Goal: Task Accomplishment & Management: Manage account settings

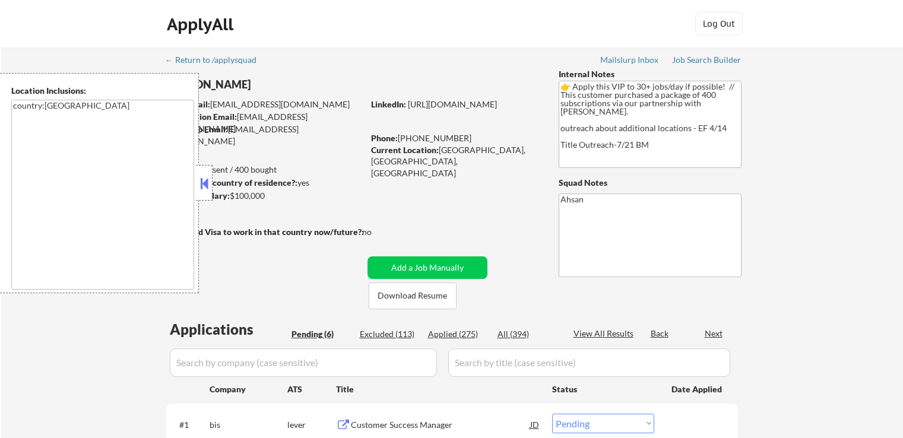
select select ""pending""
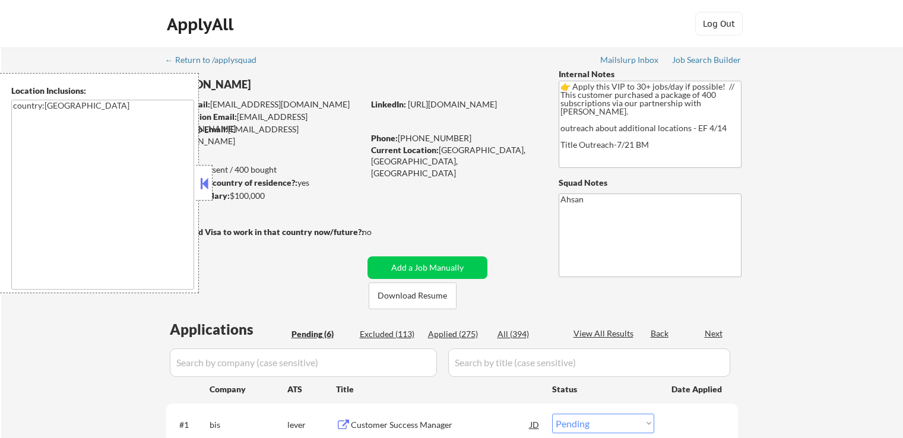
select select ""pending""
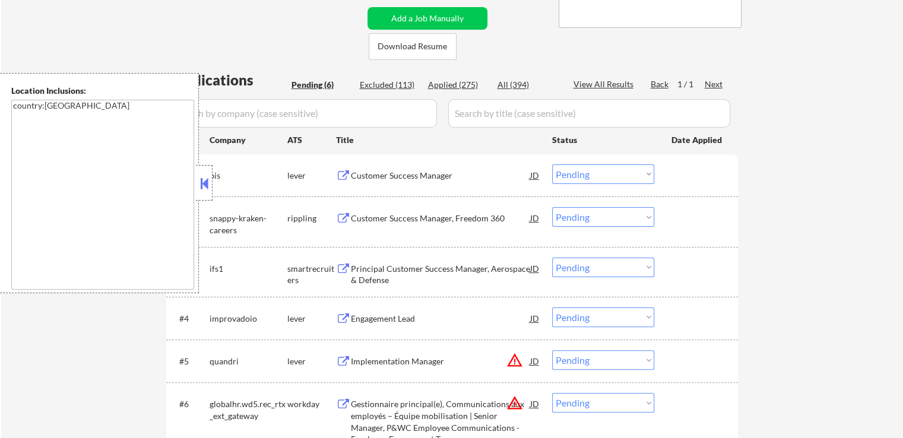
scroll to position [297, 0]
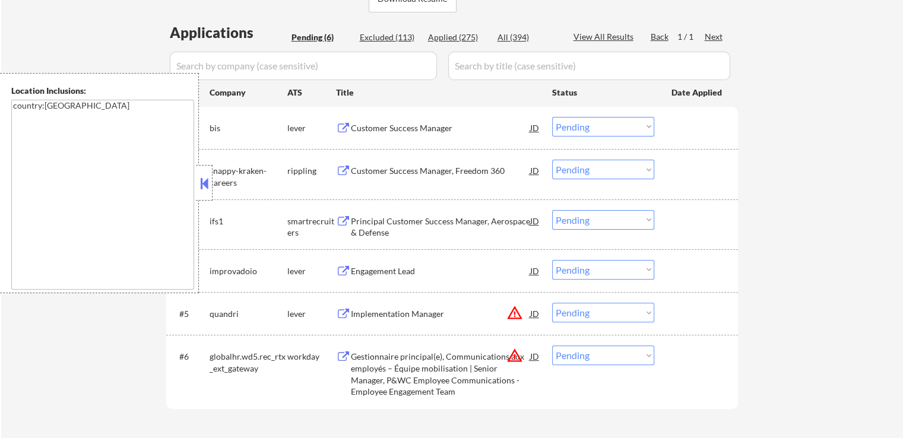
click at [351, 131] on div "Customer Success Manager" at bounding box center [440, 128] width 179 height 12
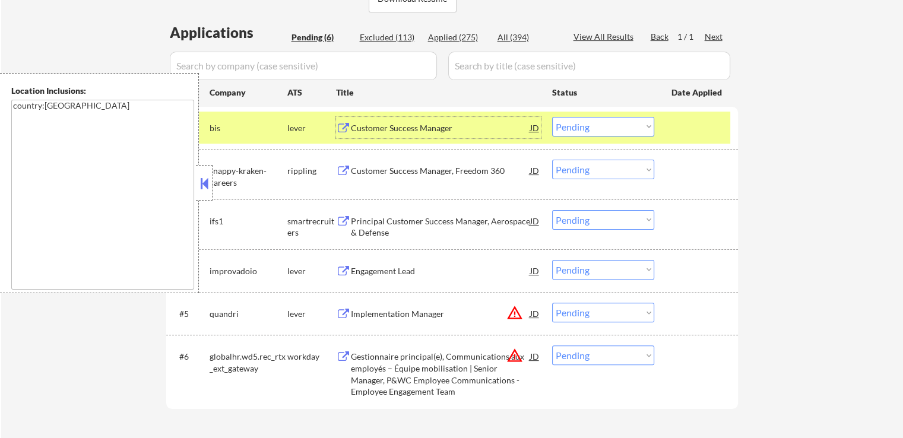
click at [212, 180] on div at bounding box center [204, 183] width 17 height 36
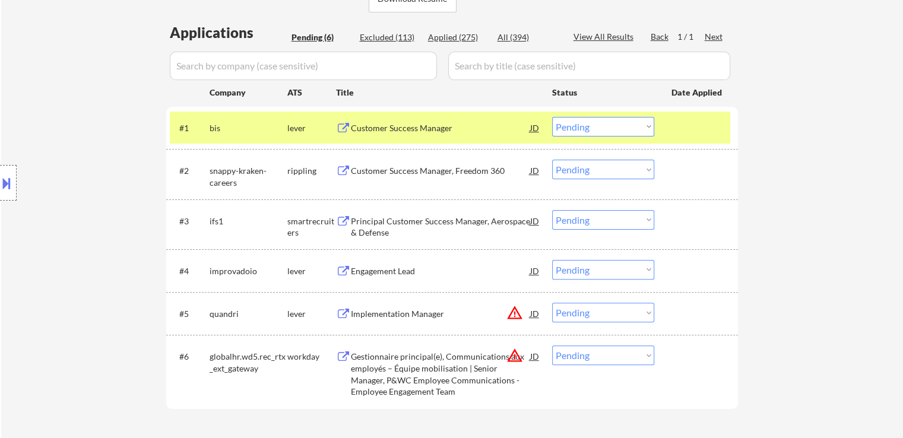
click at [339, 171] on button at bounding box center [343, 171] width 15 height 11
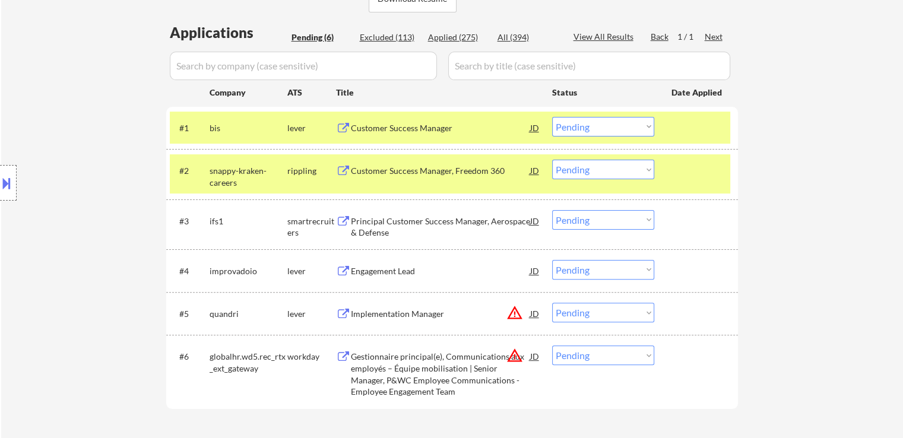
click at [586, 128] on select "Choose an option... Pending Applied Excluded (Questions) Excluded (Expired) Exc…" at bounding box center [603, 127] width 102 height 20
click at [552, 117] on select "Choose an option... Pending Applied Excluded (Questions) Excluded (Expired) Exc…" at bounding box center [603, 127] width 102 height 20
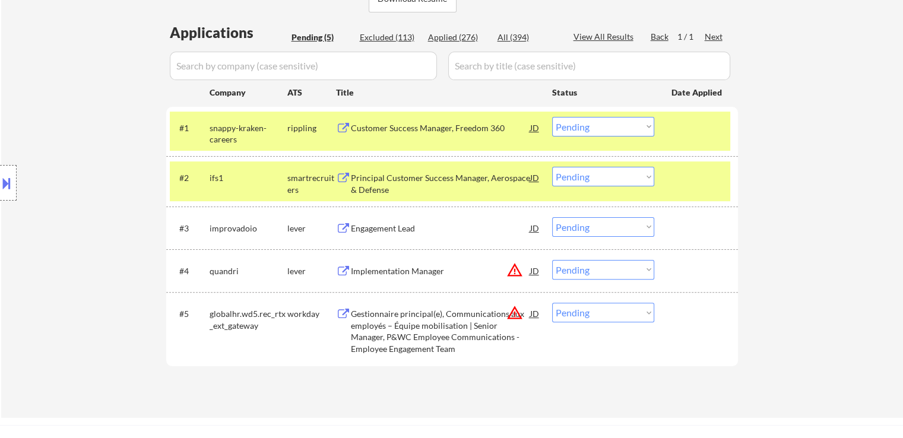
click at [579, 118] on select "Choose an option... Pending Applied Excluded (Questions) Excluded (Expired) Exc…" at bounding box center [603, 127] width 102 height 20
click at [552, 117] on select "Choose an option... Pending Applied Excluded (Questions) Excluded (Expired) Exc…" at bounding box center [603, 127] width 102 height 20
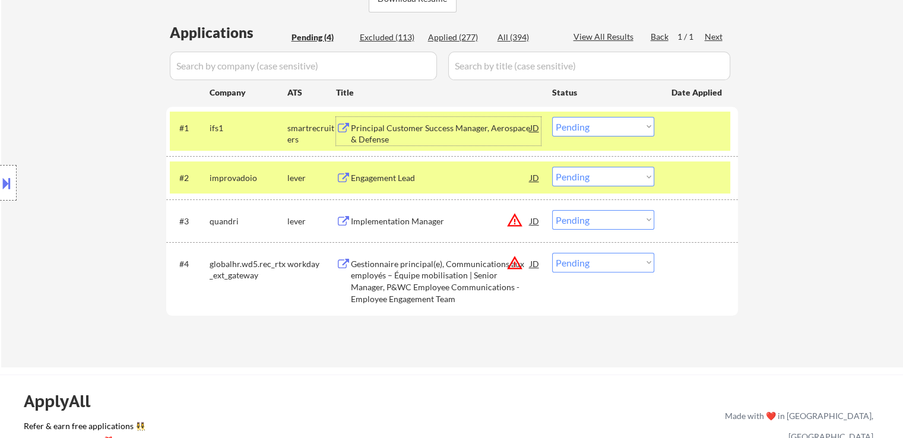
click at [371, 133] on div "Principal Customer Success Manager, Aerospace & Defense" at bounding box center [440, 133] width 179 height 23
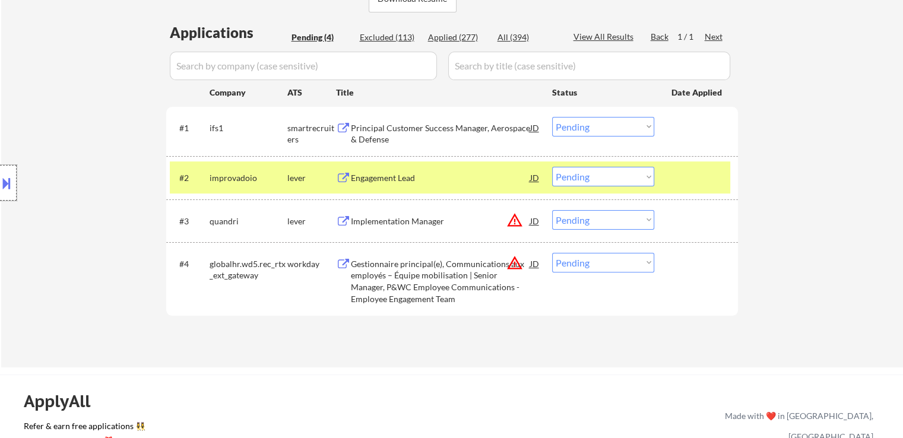
click at [15, 175] on div at bounding box center [8, 183] width 17 height 36
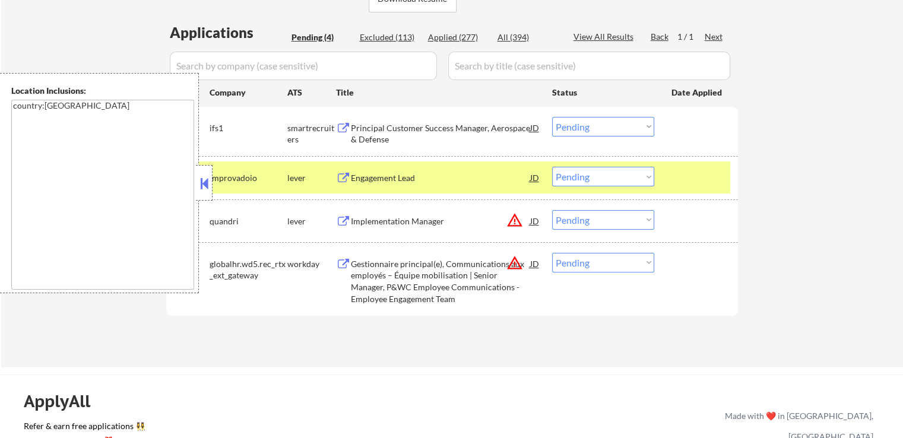
click at [575, 124] on select "Choose an option... Pending Applied Excluded (Questions) Excluded (Expired) Exc…" at bounding box center [603, 127] width 102 height 20
click at [552, 117] on select "Choose an option... Pending Applied Excluded (Questions) Excluded (Expired) Exc…" at bounding box center [603, 127] width 102 height 20
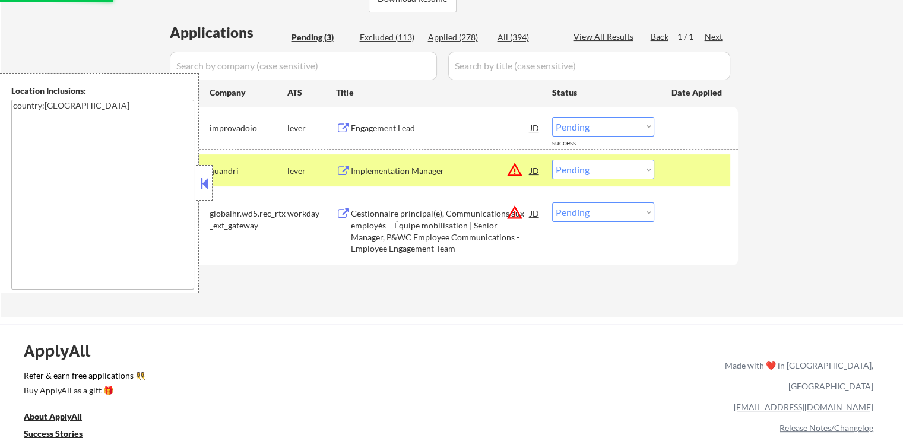
click at [388, 125] on div "Engagement Lead" at bounding box center [440, 128] width 179 height 12
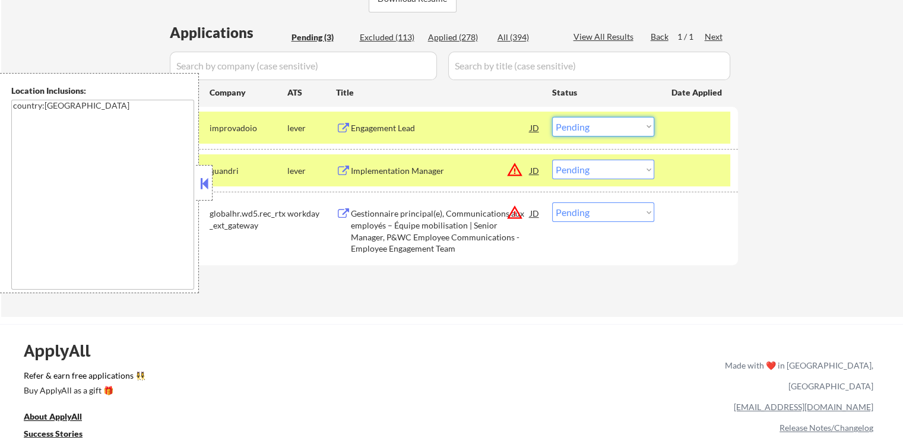
click at [584, 129] on select "Choose an option... Pending Applied Excluded (Questions) Excluded (Expired) Exc…" at bounding box center [603, 127] width 102 height 20
click at [552, 117] on select "Choose an option... Pending Applied Excluded (Questions) Excluded (Expired) Exc…" at bounding box center [603, 127] width 102 height 20
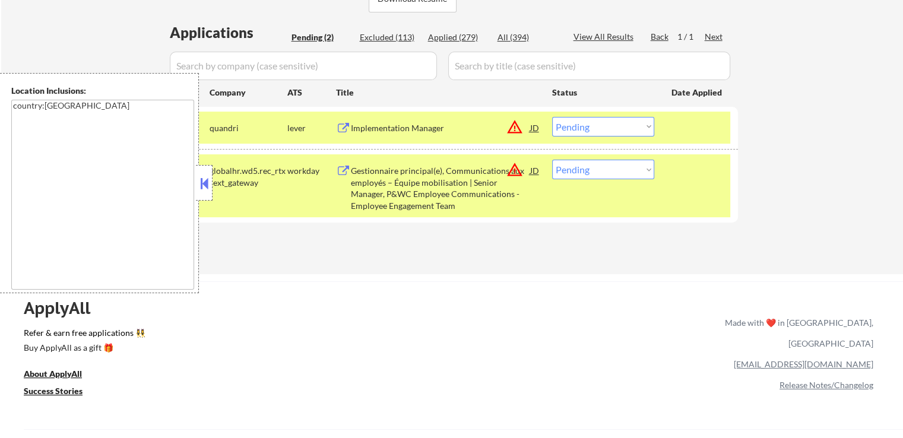
click at [384, 125] on div "Implementation Manager" at bounding box center [440, 128] width 179 height 12
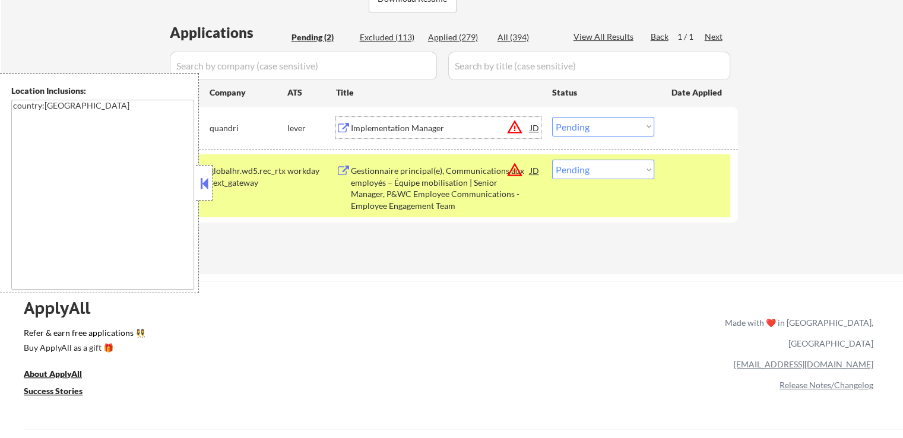
click at [585, 130] on select "Choose an option... Pending Applied Excluded (Questions) Excluded (Expired) Exc…" at bounding box center [603, 127] width 102 height 20
click at [552, 117] on select "Choose an option... Pending Applied Excluded (Questions) Excluded (Expired) Exc…" at bounding box center [603, 127] width 102 height 20
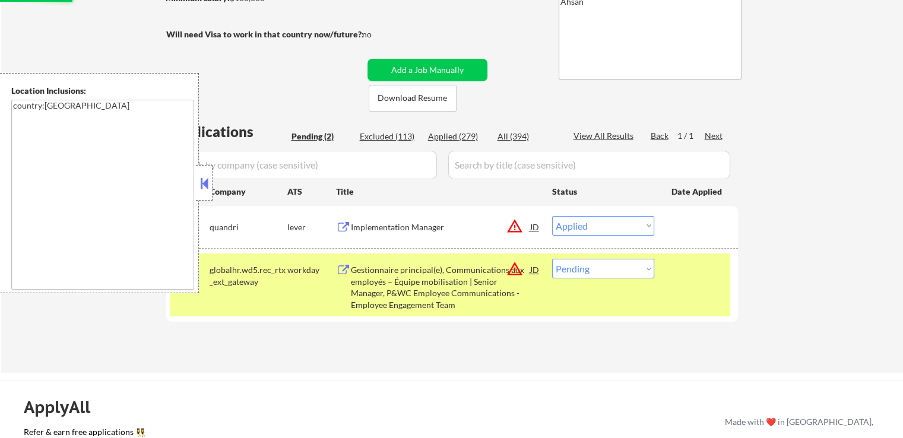
scroll to position [178, 0]
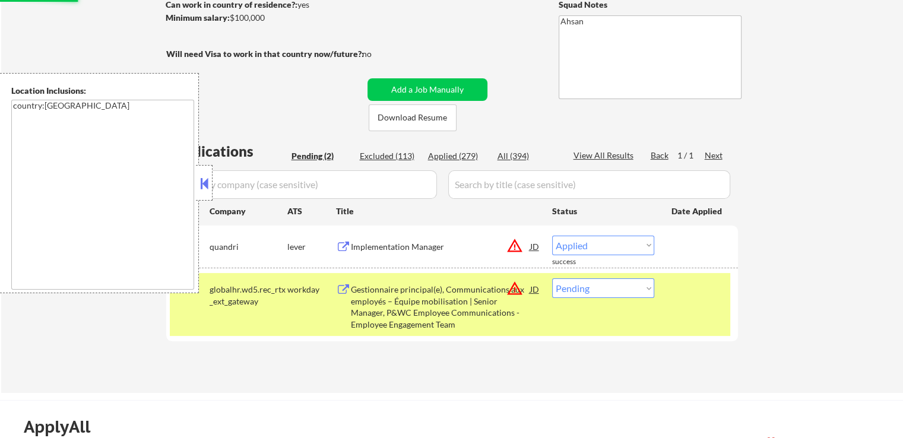
select select ""pending""
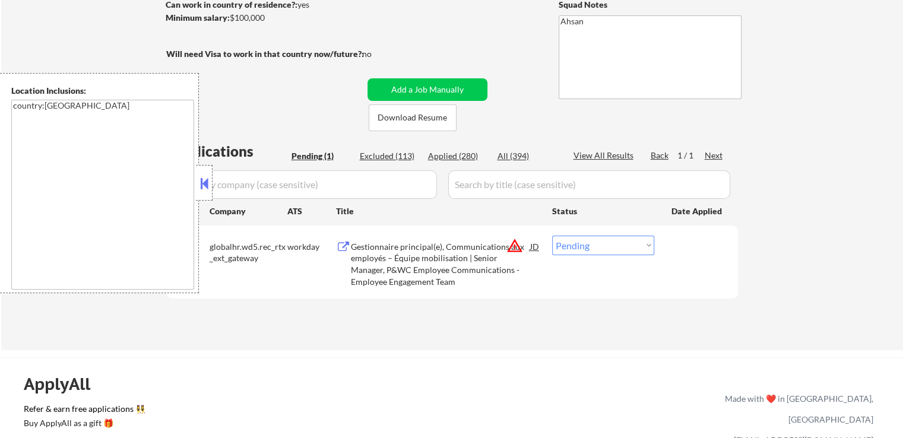
click at [466, 153] on div "Applied (280)" at bounding box center [457, 156] width 59 height 12
select select ""applied""
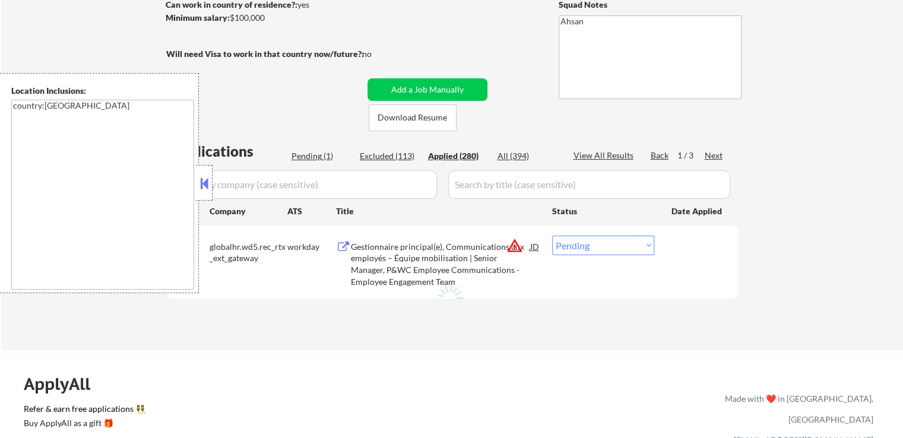
select select ""applied""
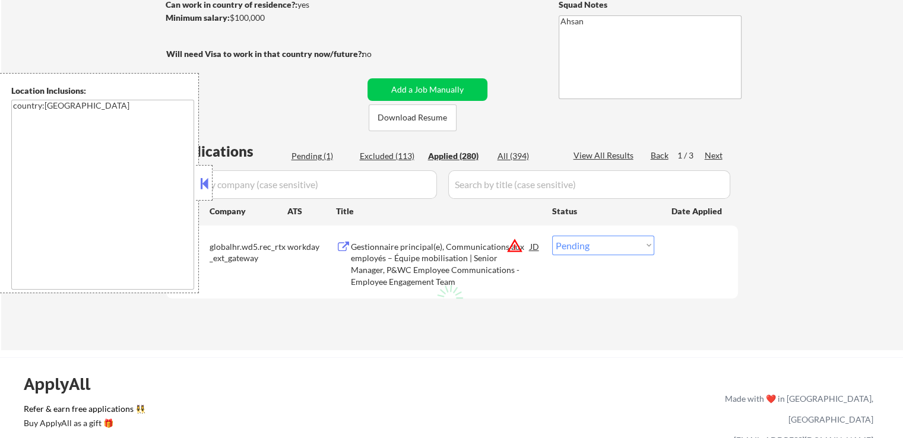
select select ""applied""
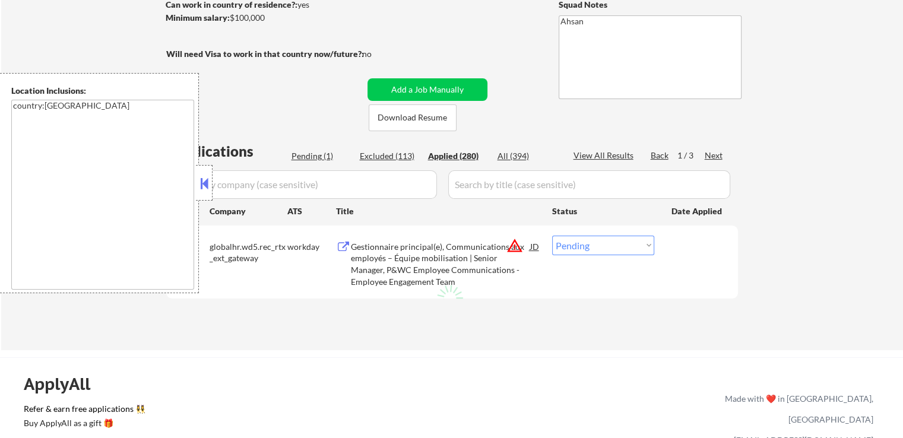
select select ""applied""
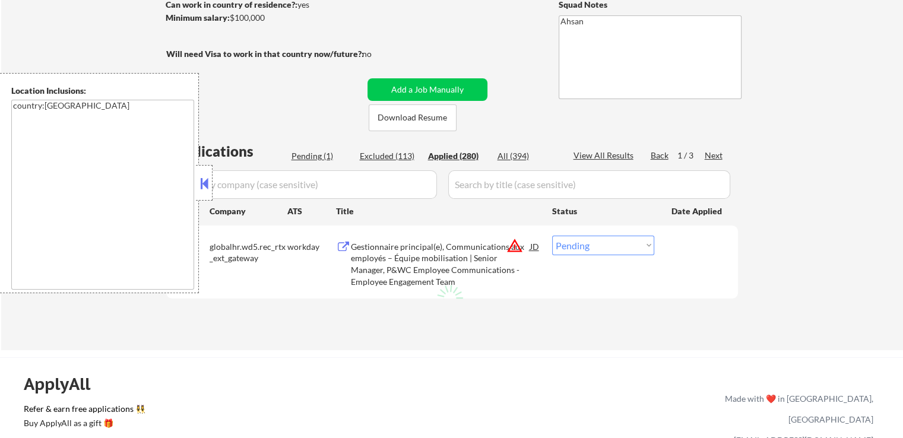
select select ""applied""
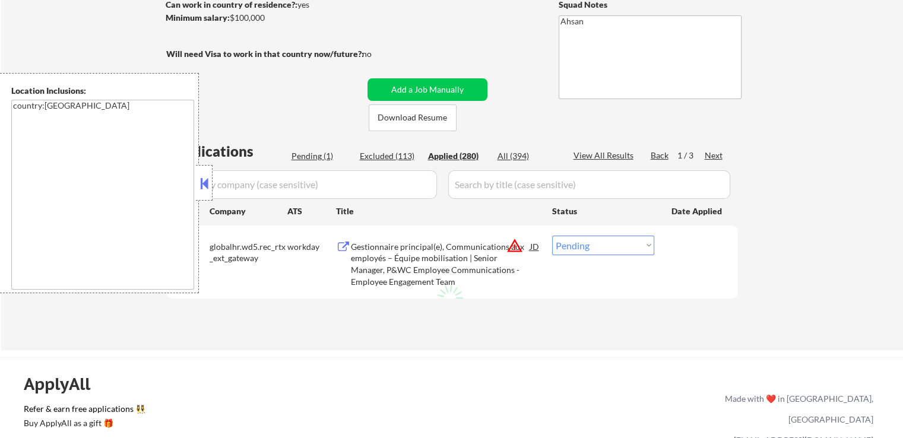
select select ""applied""
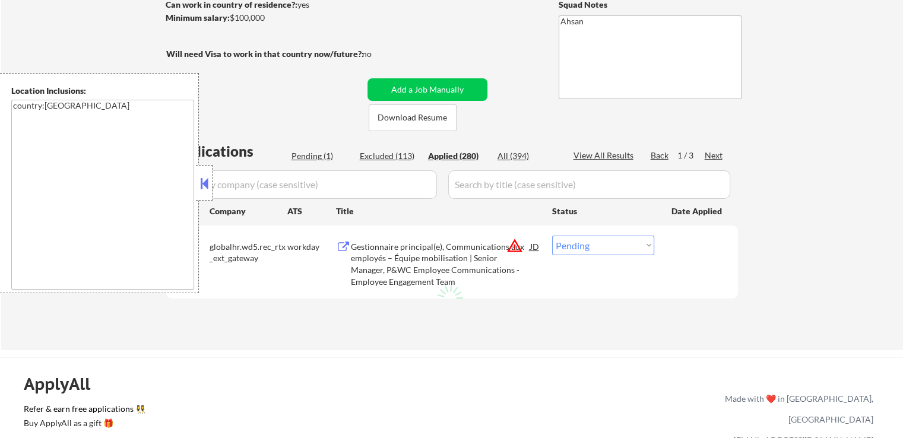
select select ""applied""
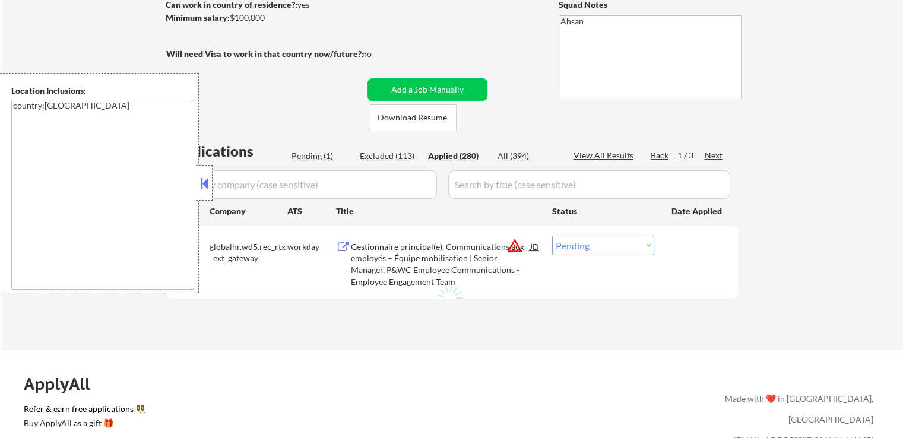
select select ""applied""
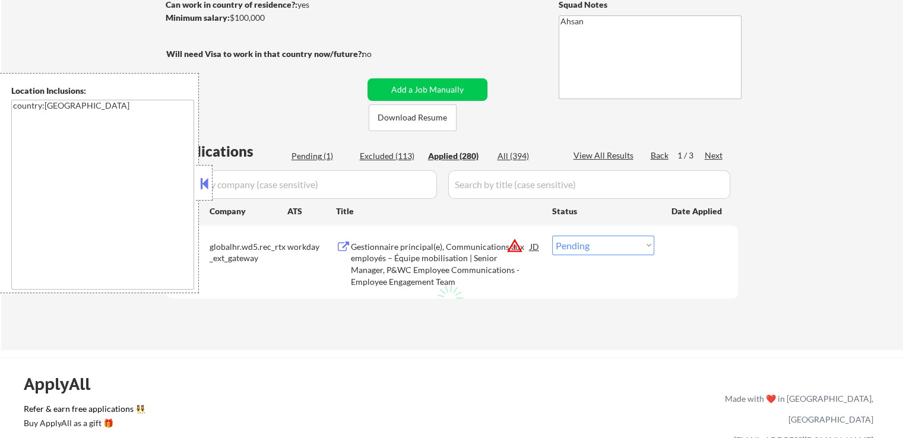
select select ""applied""
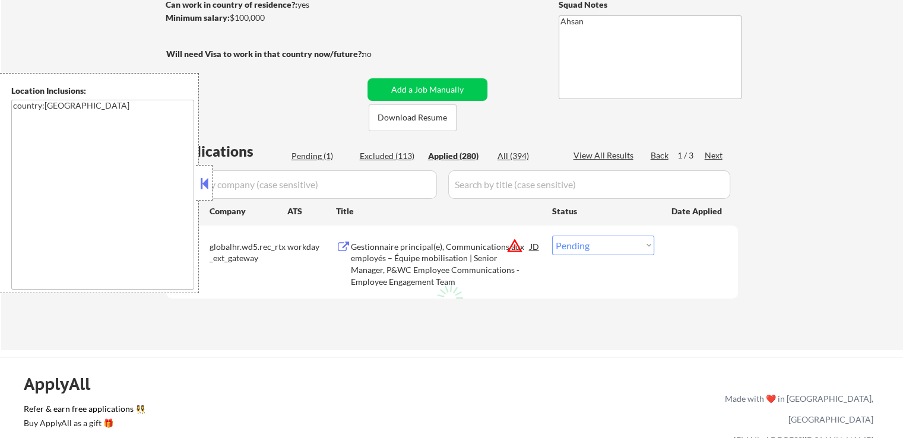
select select ""applied""
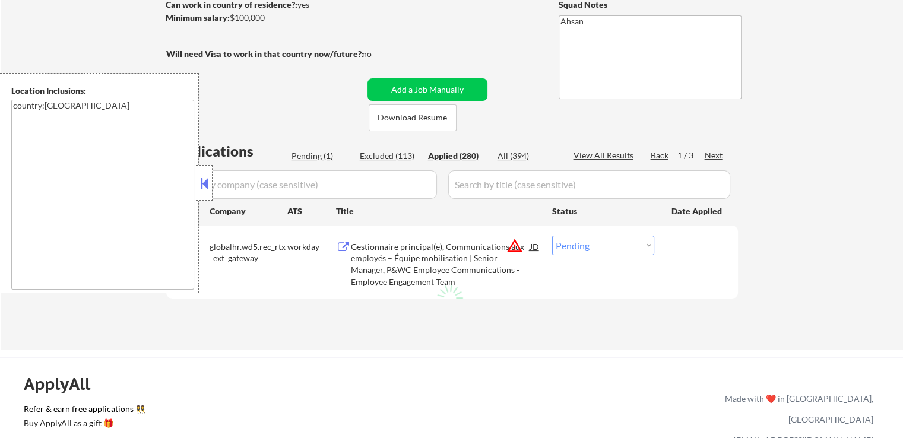
select select ""applied""
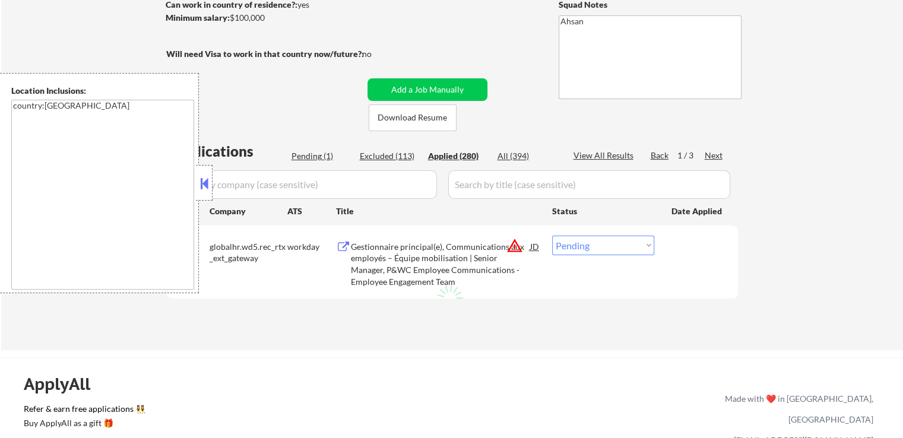
select select ""applied""
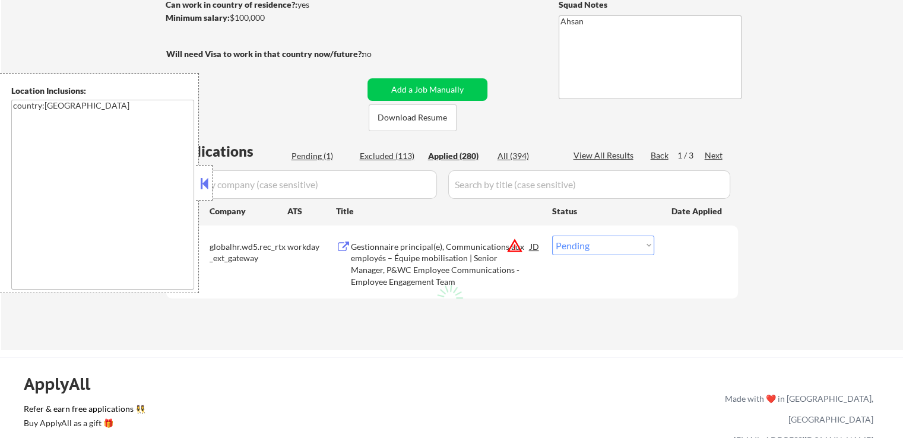
select select ""applied""
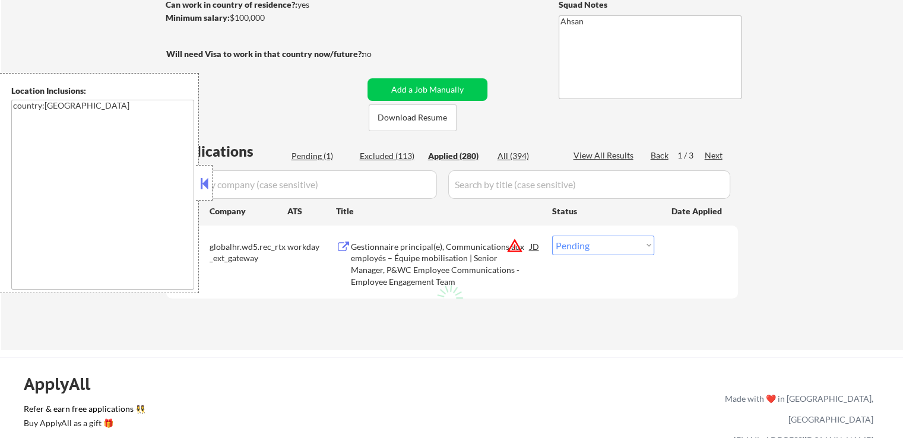
select select ""applied""
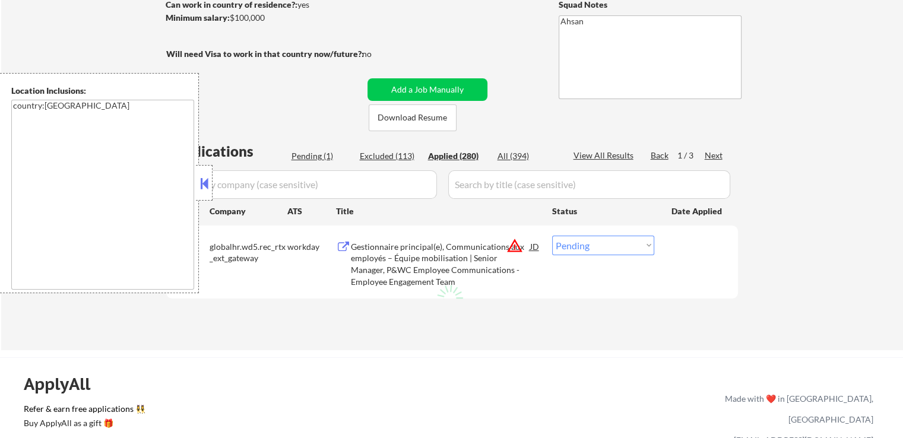
select select ""applied""
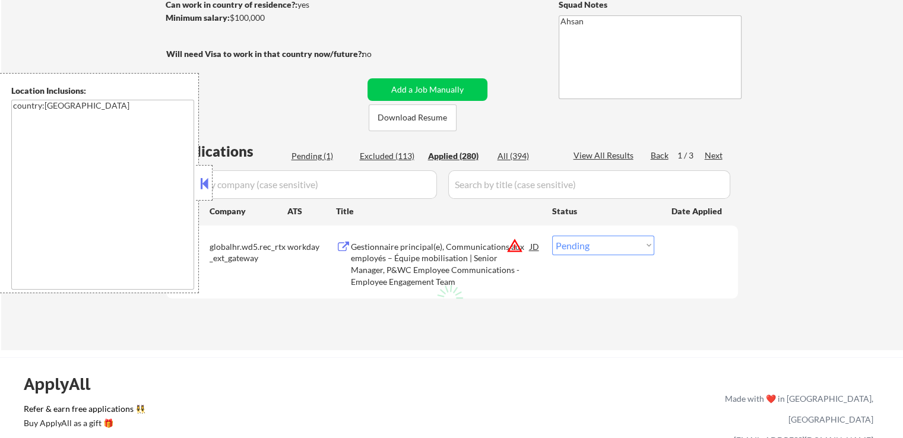
select select ""applied""
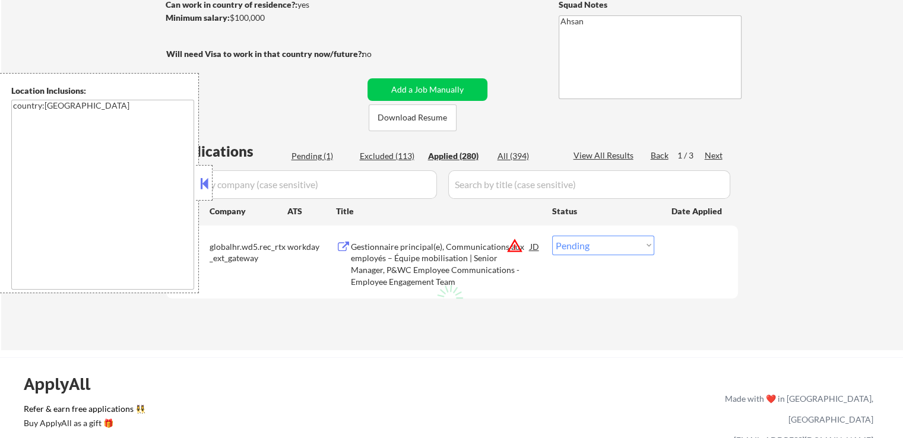
select select ""applied""
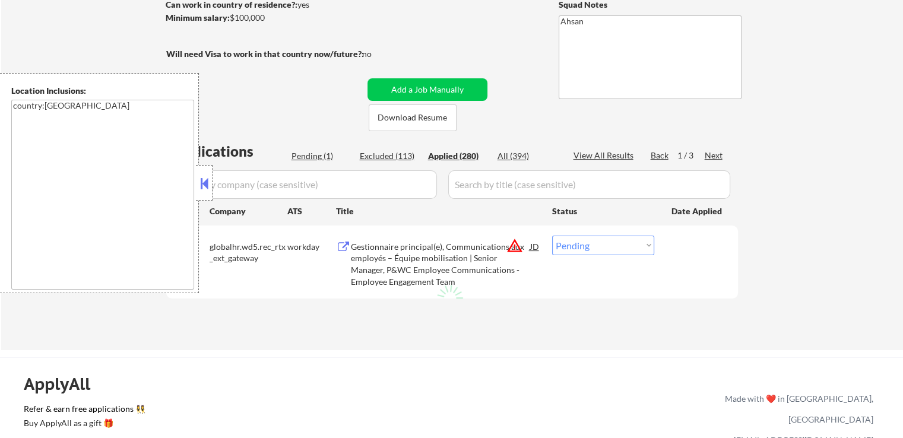
select select ""applied""
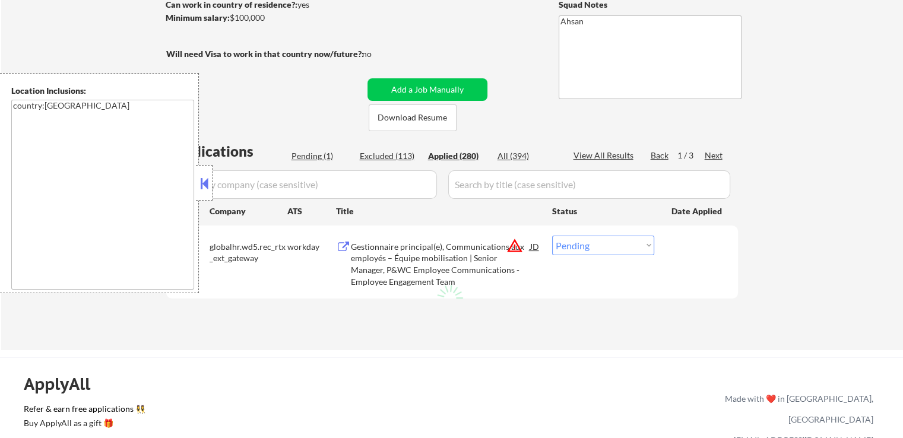
select select ""applied""
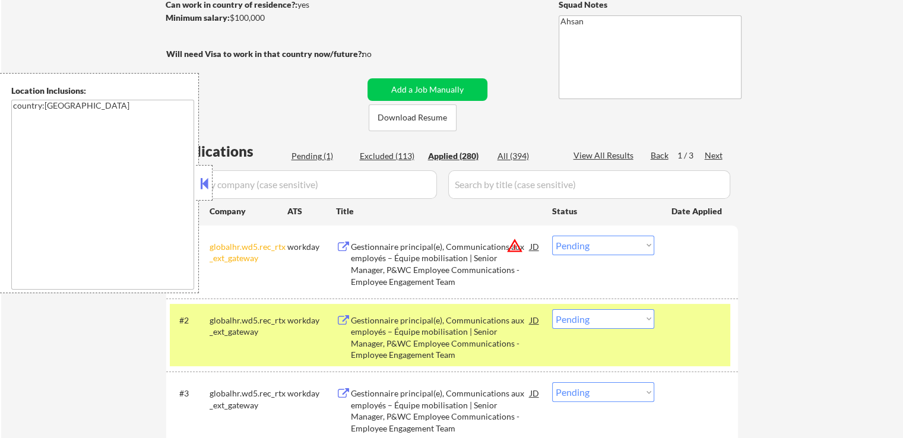
select select ""applied""
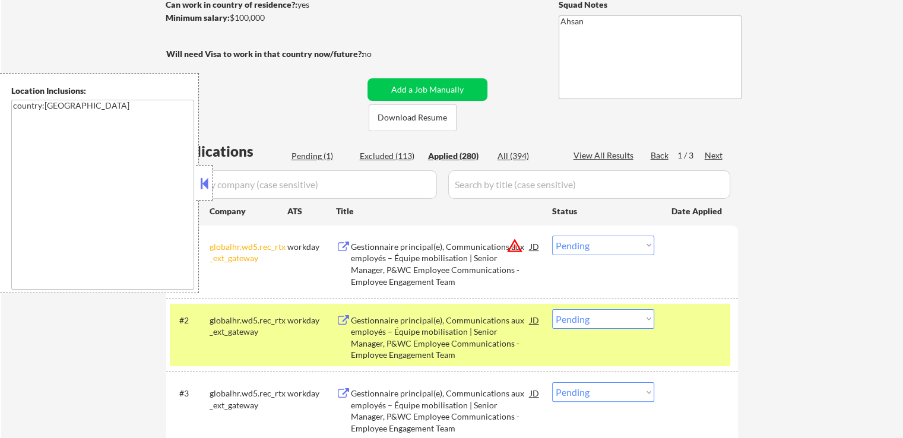
select select ""applied""
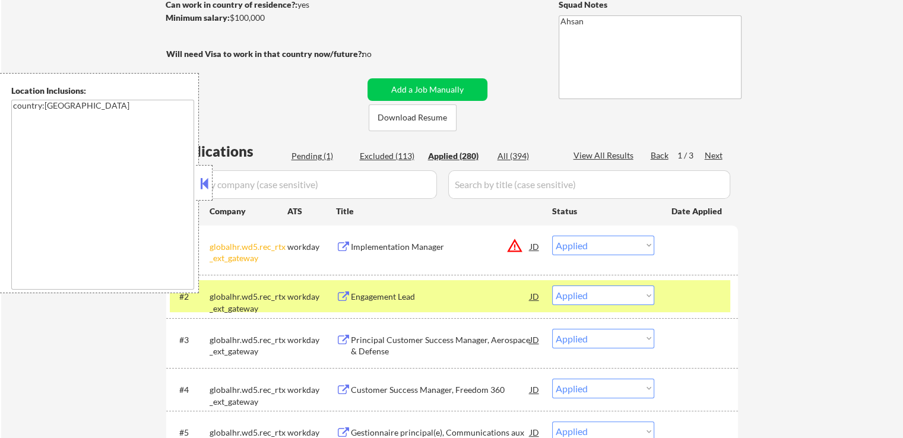
scroll to position [297, 0]
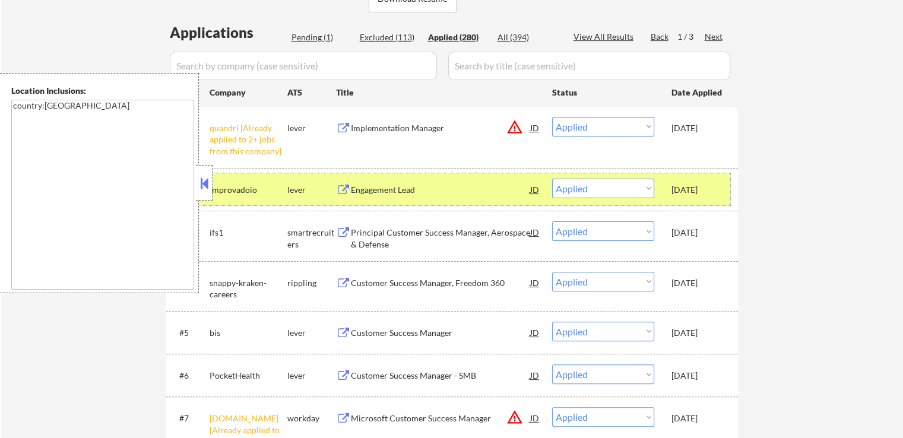
drag, startPoint x: 670, startPoint y: 176, endPoint x: 734, endPoint y: 172, distance: 64.2
click at [734, 172] on div "#2 improvadoio lever Engagement Lead JD warning_amber Choose an option... Pendi…" at bounding box center [452, 189] width 572 height 43
drag, startPoint x: 671, startPoint y: 129, endPoint x: 718, endPoint y: 126, distance: 47.6
click at [718, 126] on div "[DATE]" at bounding box center [697, 128] width 52 height 12
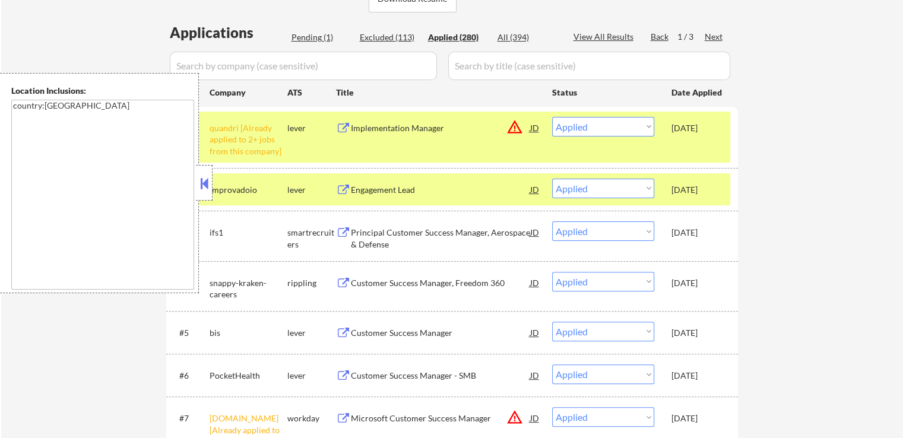
copy div "[DATE]"
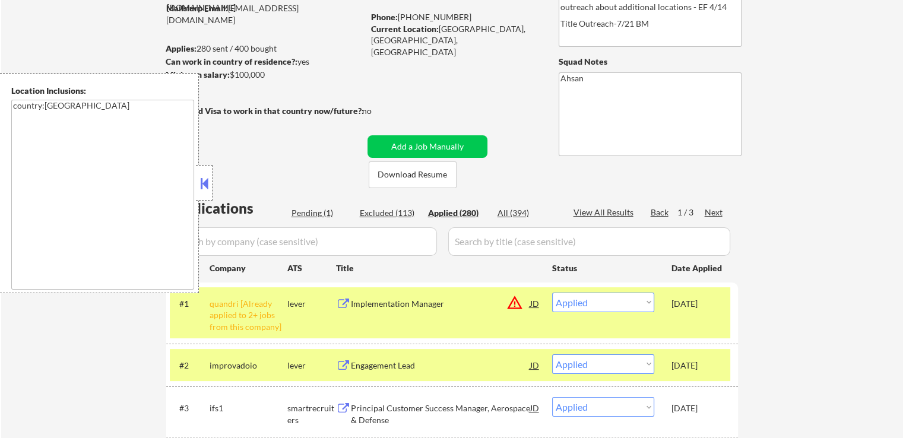
scroll to position [119, 0]
